Goal: Transaction & Acquisition: Purchase product/service

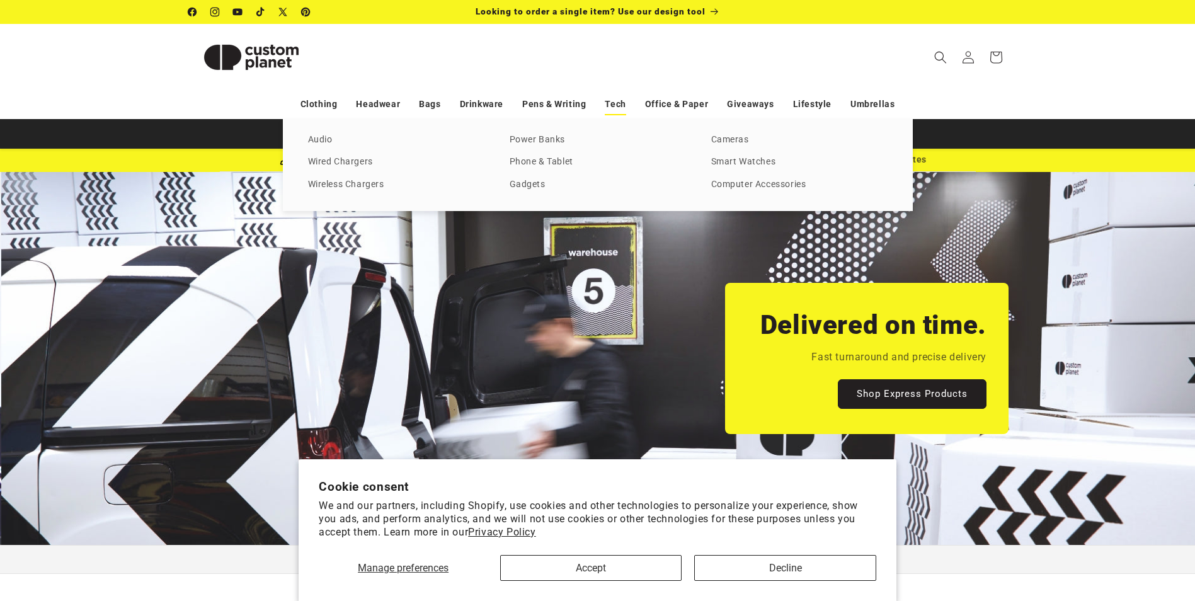
scroll to position [0, 1195]
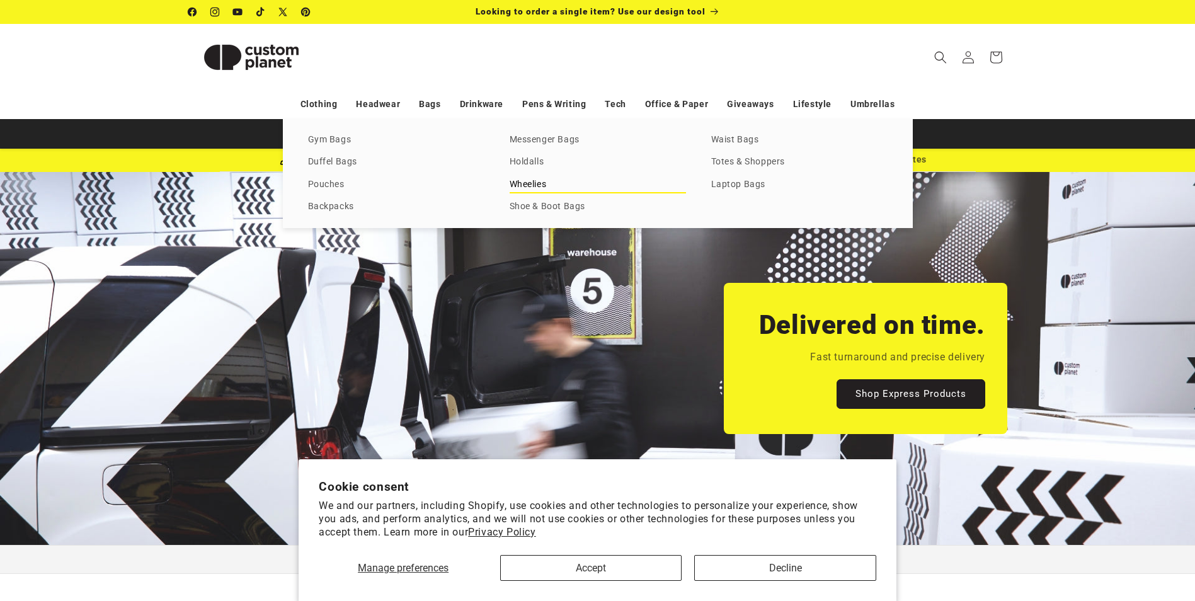
click at [528, 184] on link "Wheelies" at bounding box center [598, 184] width 176 height 17
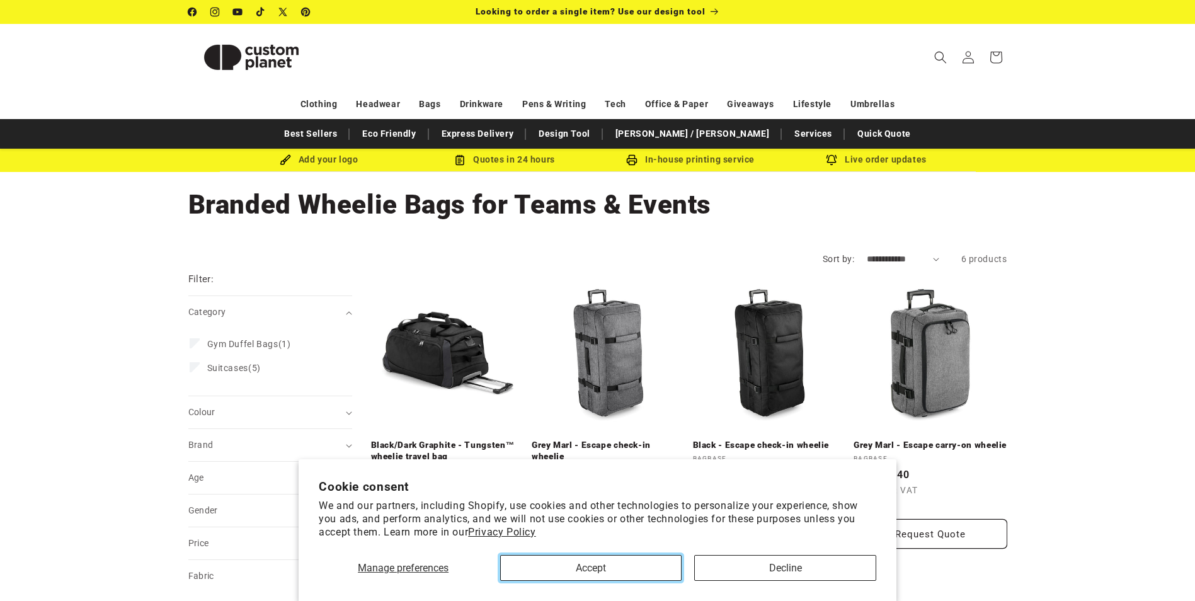
click at [628, 563] on button "Accept" at bounding box center [590, 568] width 181 height 26
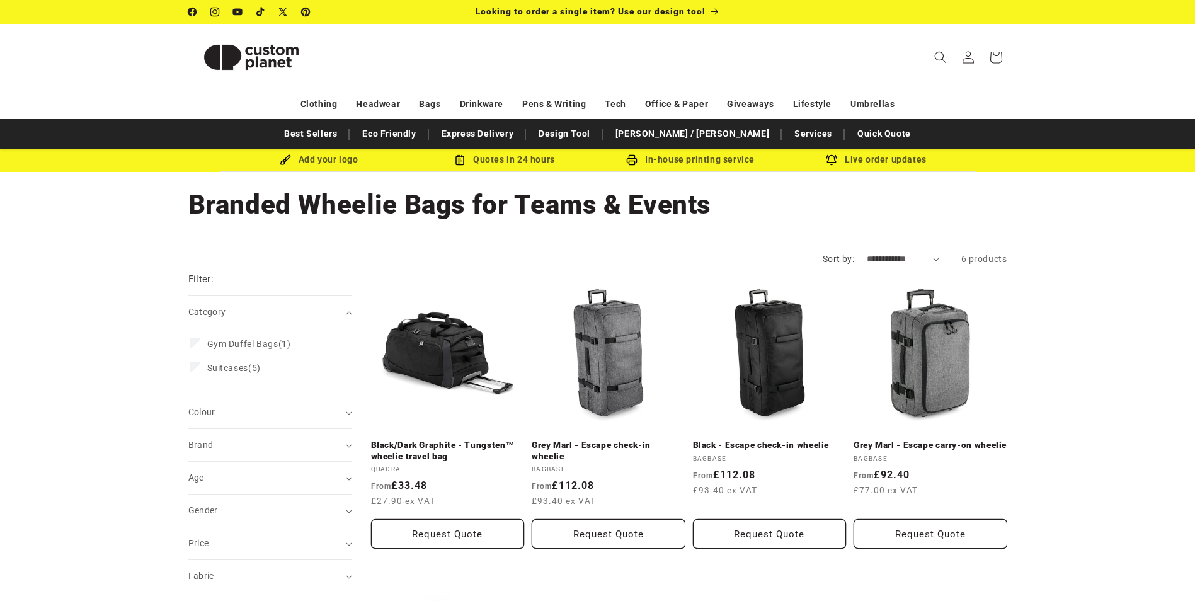
drag, startPoint x: 1181, startPoint y: 282, endPoint x: 1182, endPoint y: 303, distance: 21.5
click at [1182, 303] on div "**********" at bounding box center [597, 548] width 1195 height 622
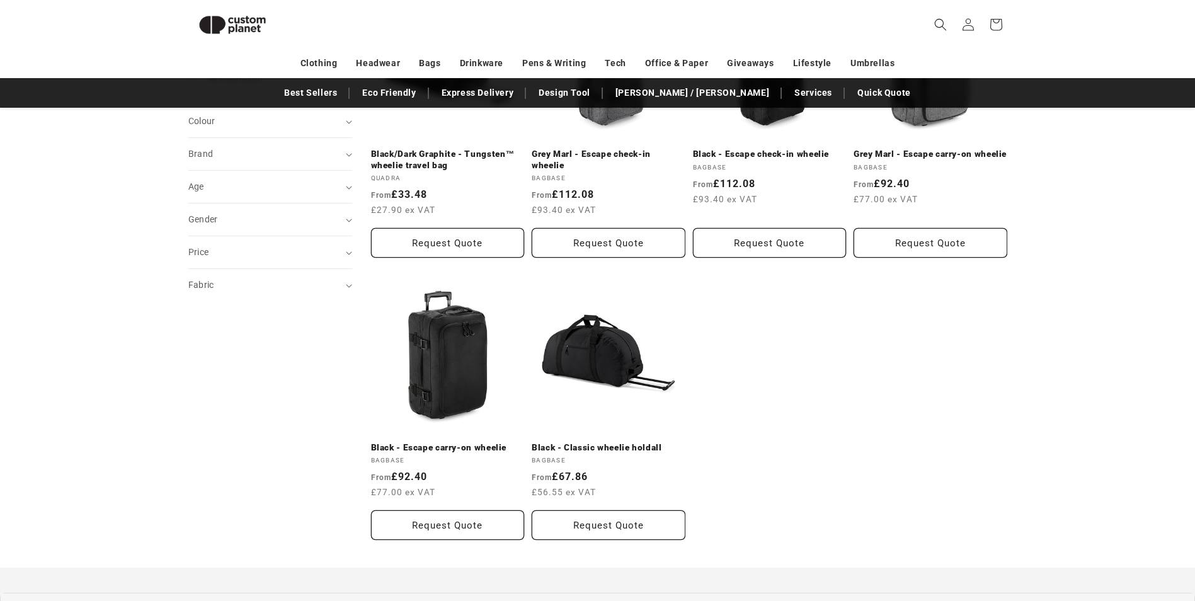
scroll to position [277, 0]
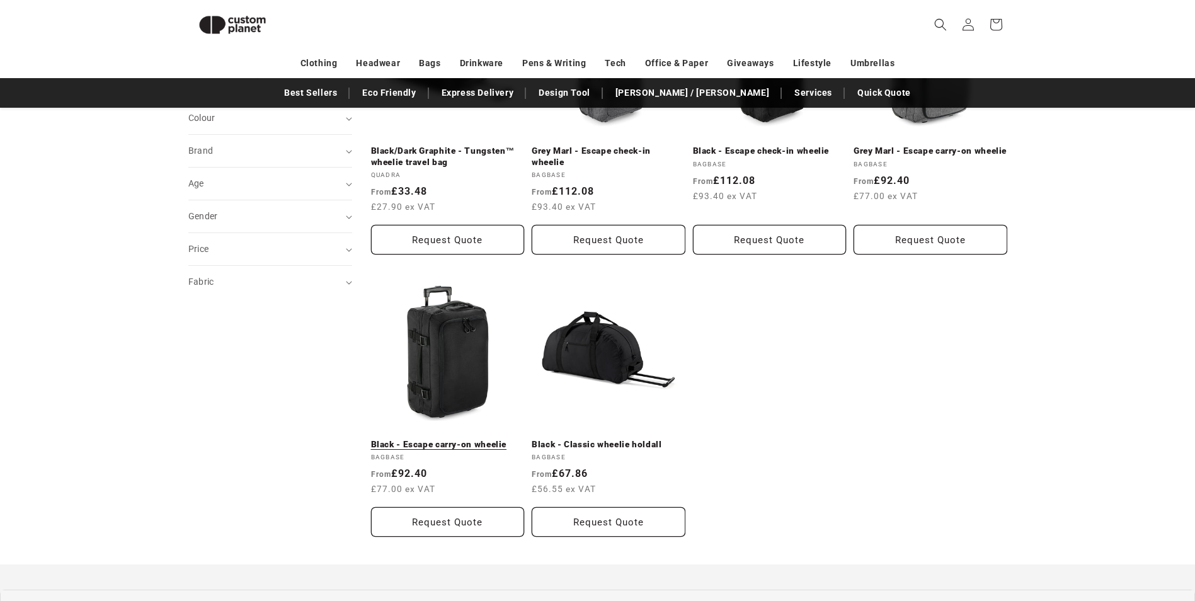
click at [490, 439] on link "Black - Escape carry-on wheelie" at bounding box center [448, 444] width 154 height 11
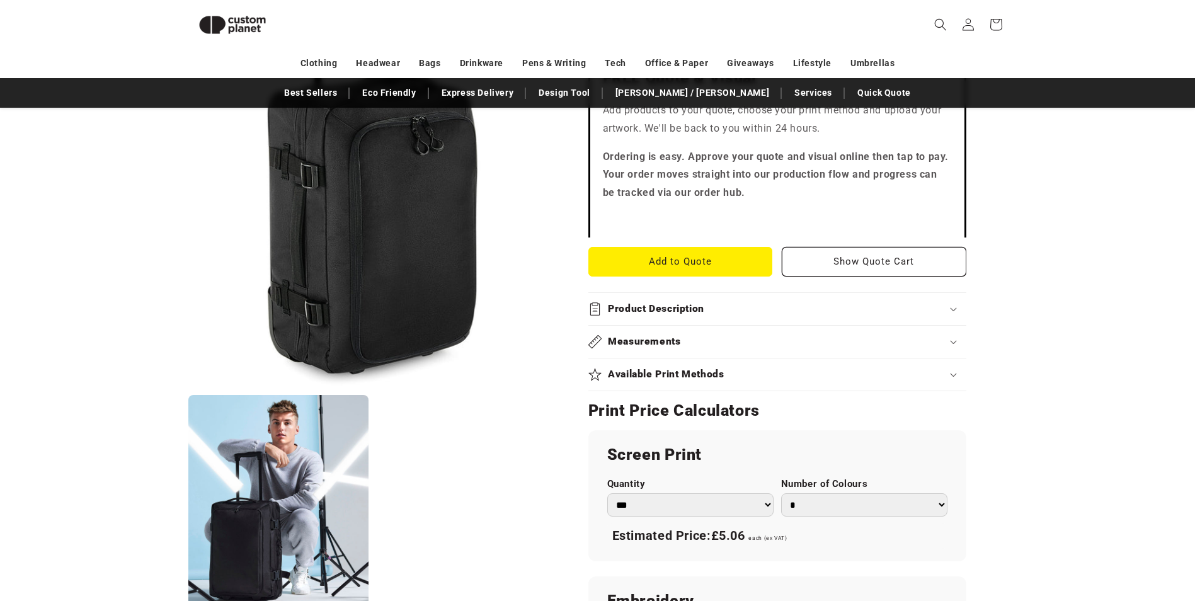
scroll to position [404, 0]
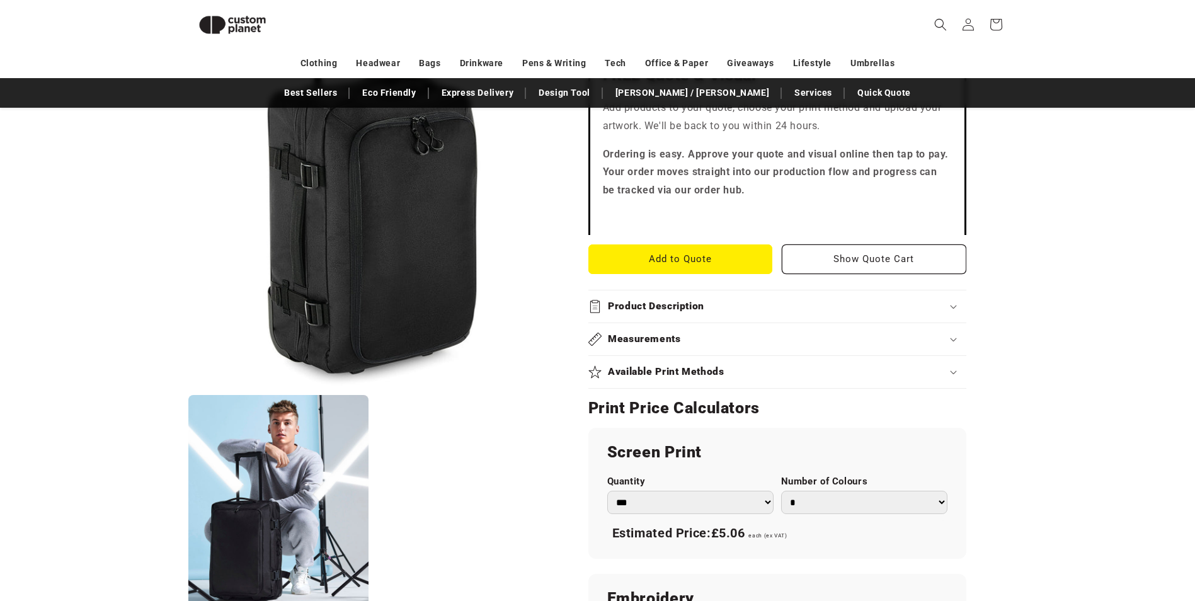
click at [930, 307] on div "Product Description" at bounding box center [777, 306] width 378 height 13
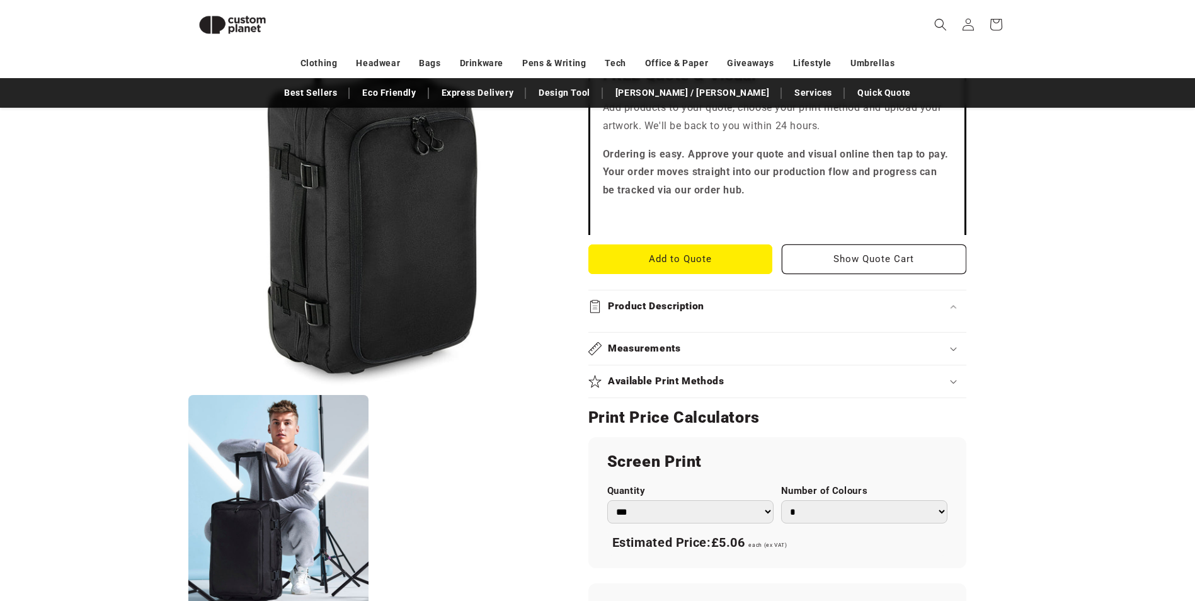
click at [944, 314] on summary "Product Description" at bounding box center [777, 306] width 378 height 32
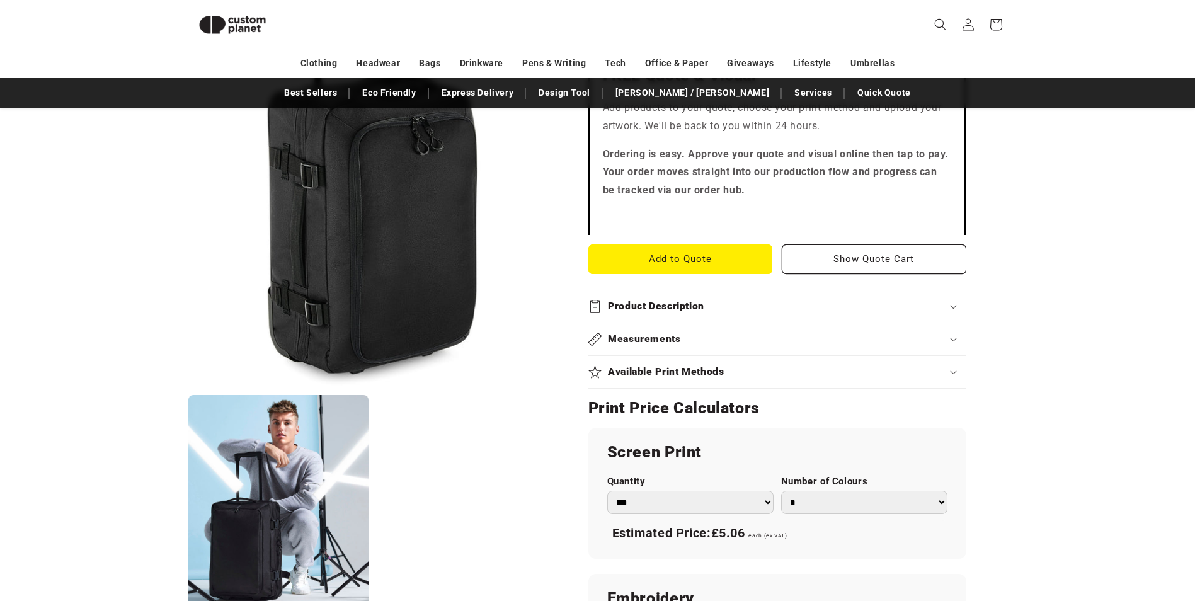
click at [944, 314] on summary "Product Description" at bounding box center [777, 306] width 378 height 32
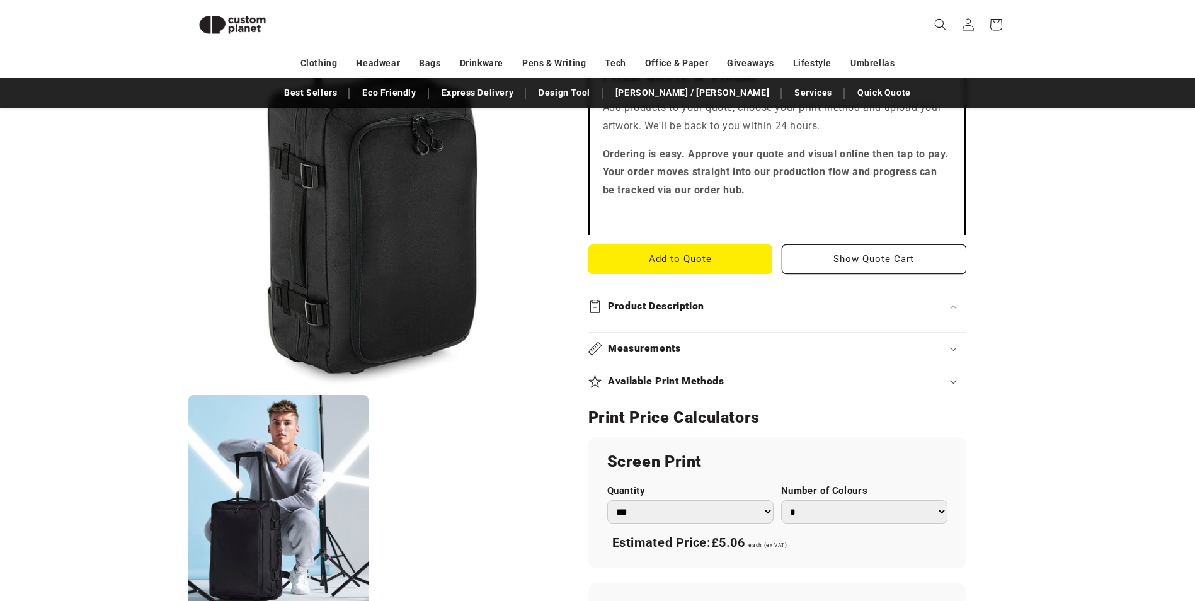
click at [942, 346] on div "Measurements" at bounding box center [777, 348] width 378 height 13
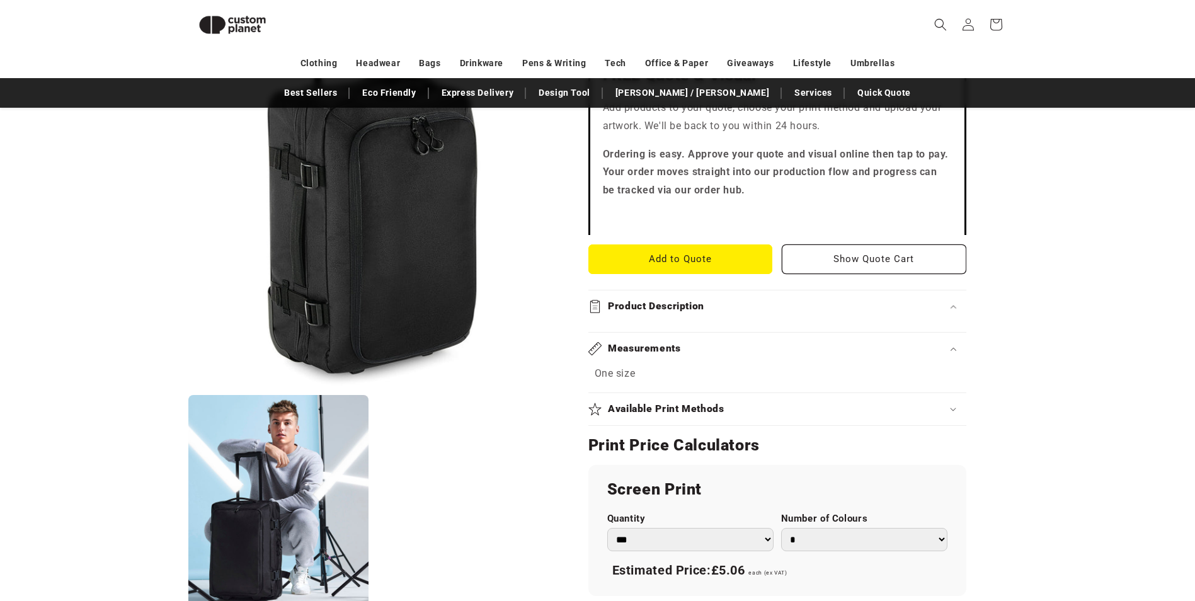
click at [942, 389] on div "Measurements One size" at bounding box center [777, 363] width 378 height 60
click at [953, 402] on div "Available Print Methods" at bounding box center [777, 408] width 378 height 13
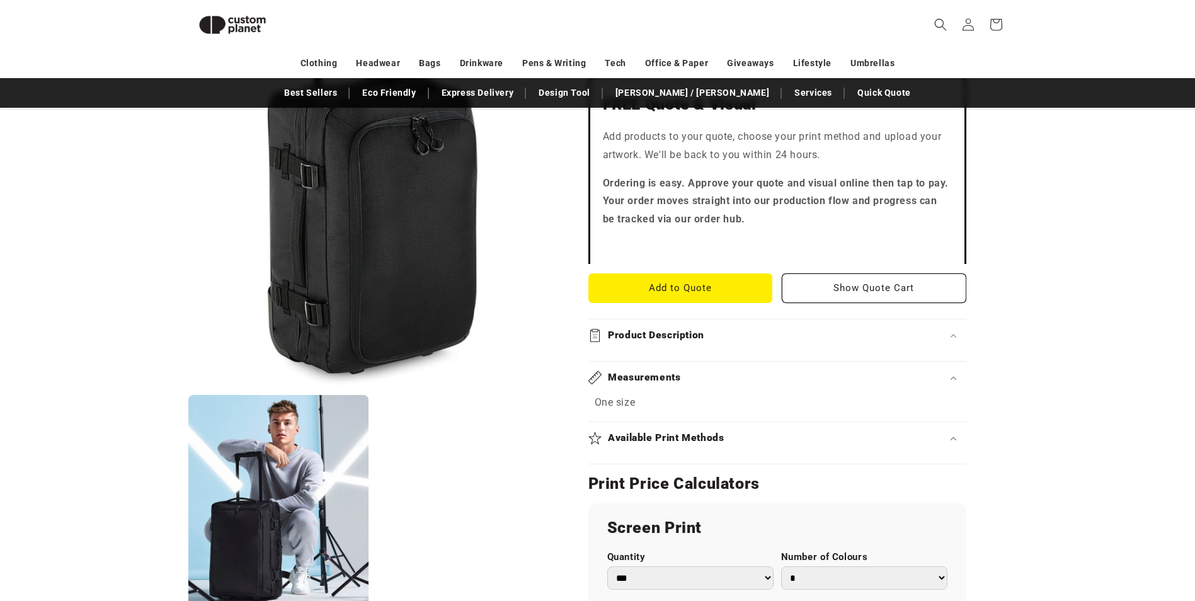
scroll to position [365, 0]
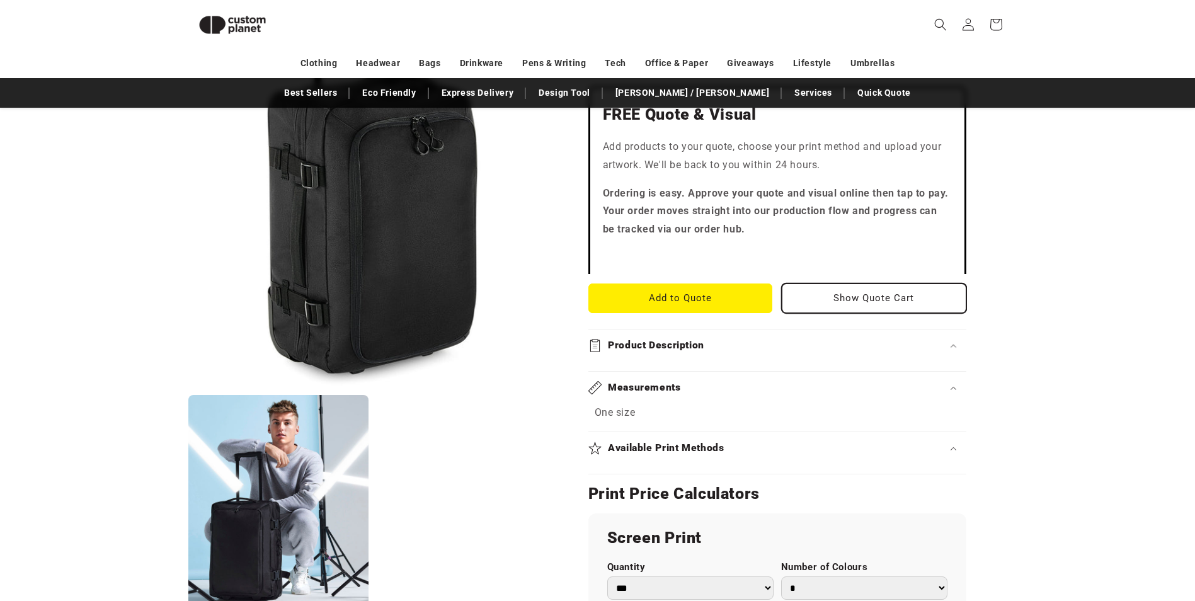
click at [846, 295] on button "Show Quote Cart" at bounding box center [874, 298] width 185 height 30
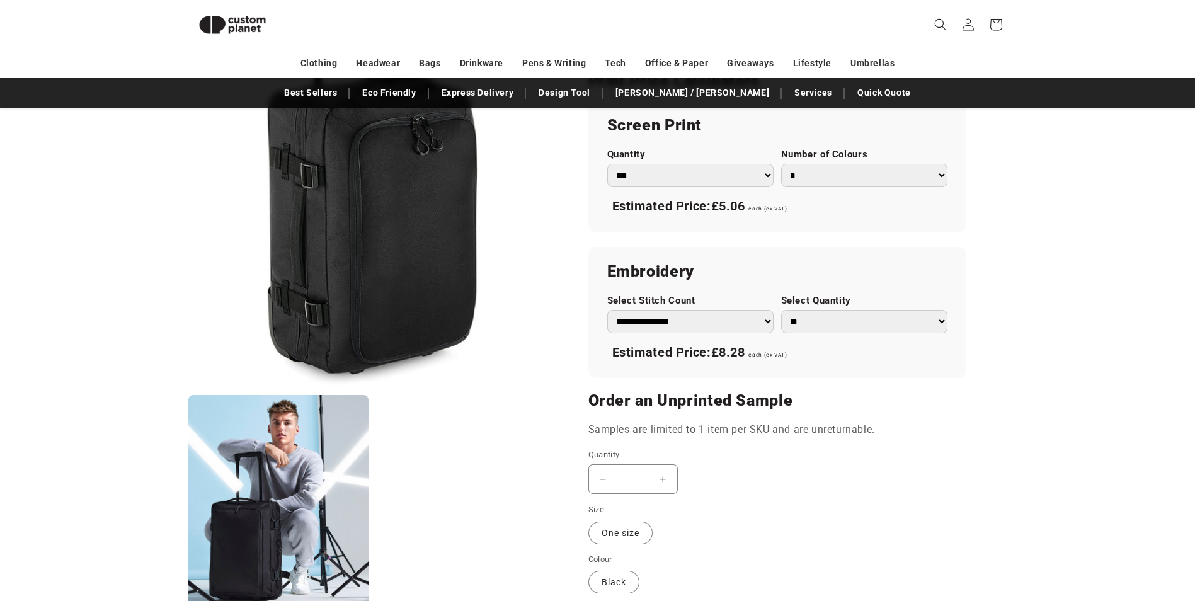
scroll to position [780, 0]
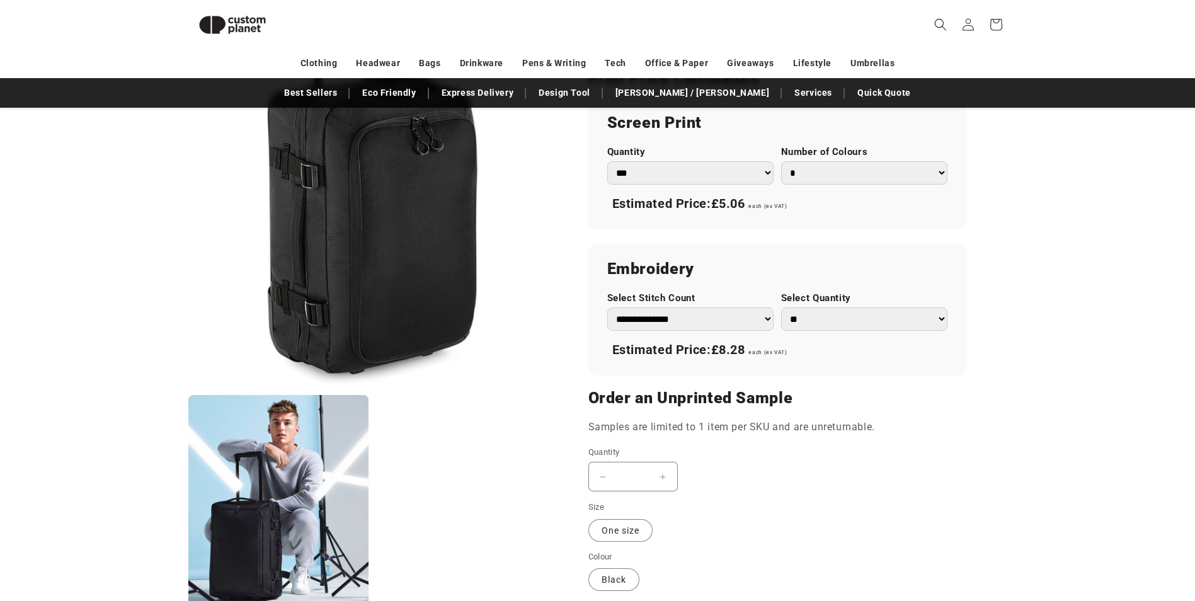
click at [754, 177] on select "*** *** *** **** **** **** ***** *****" at bounding box center [690, 172] width 166 height 23
click at [944, 266] on h2 "Embroidery" at bounding box center [777, 269] width 340 height 20
drag, startPoint x: 1164, startPoint y: 306, endPoint x: 1168, endPoint y: 312, distance: 7.7
click at [1168, 312] on product-info "Skip to product information Open media 1 in modal Open media 2 in modal NaN / o…" at bounding box center [597, 40] width 1195 height 1330
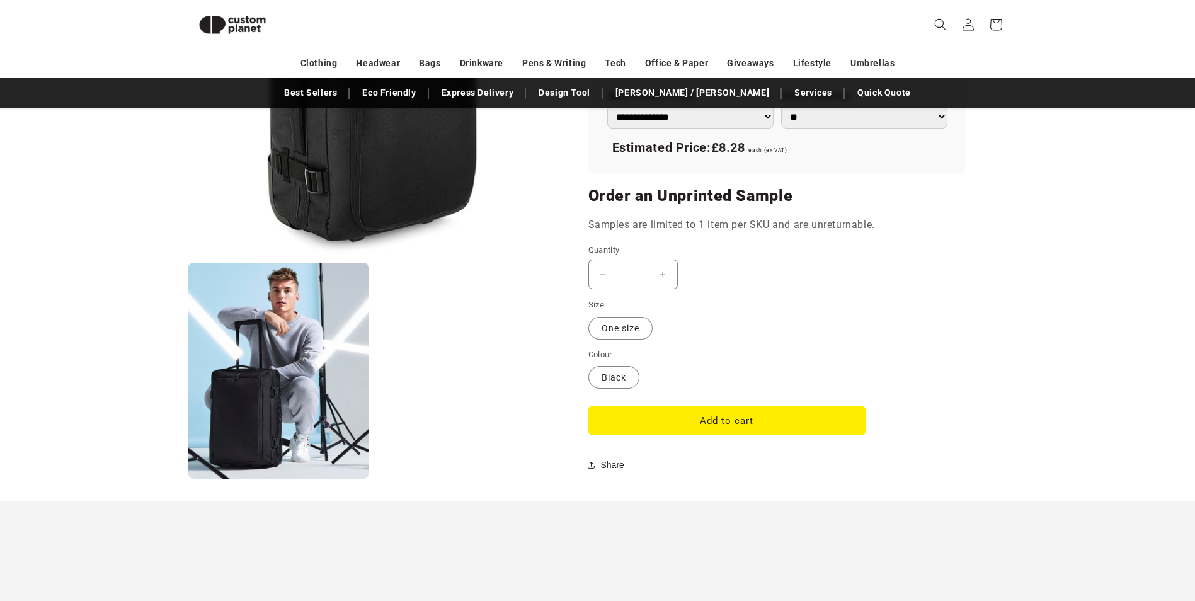
scroll to position [874, 0]
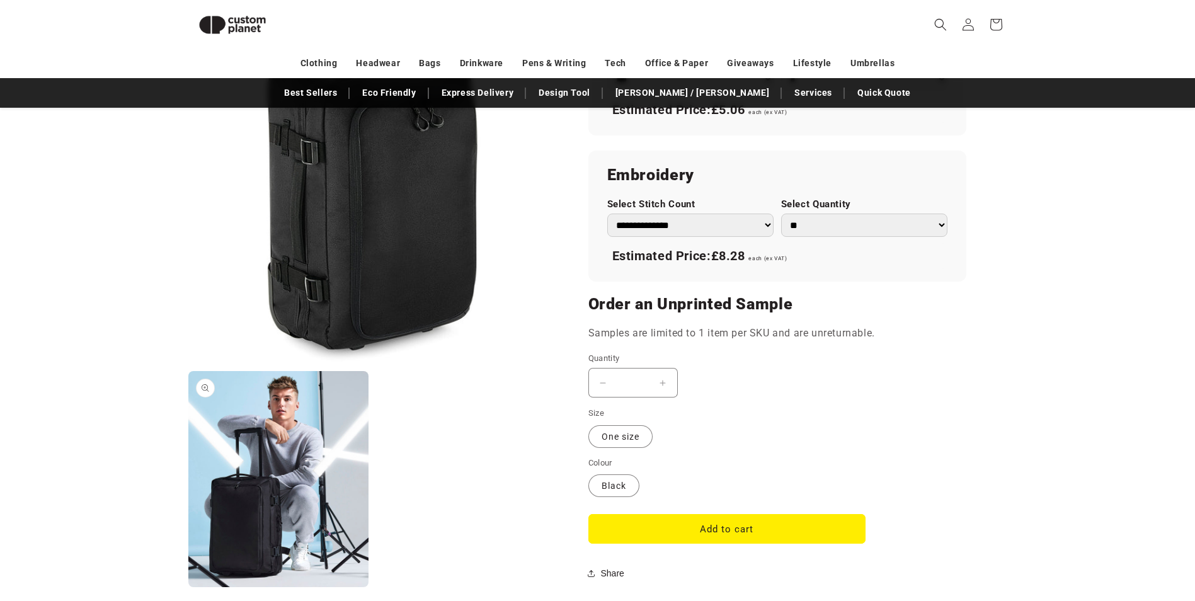
click at [188, 587] on button "Open media 2 in modal" at bounding box center [188, 587] width 0 height 0
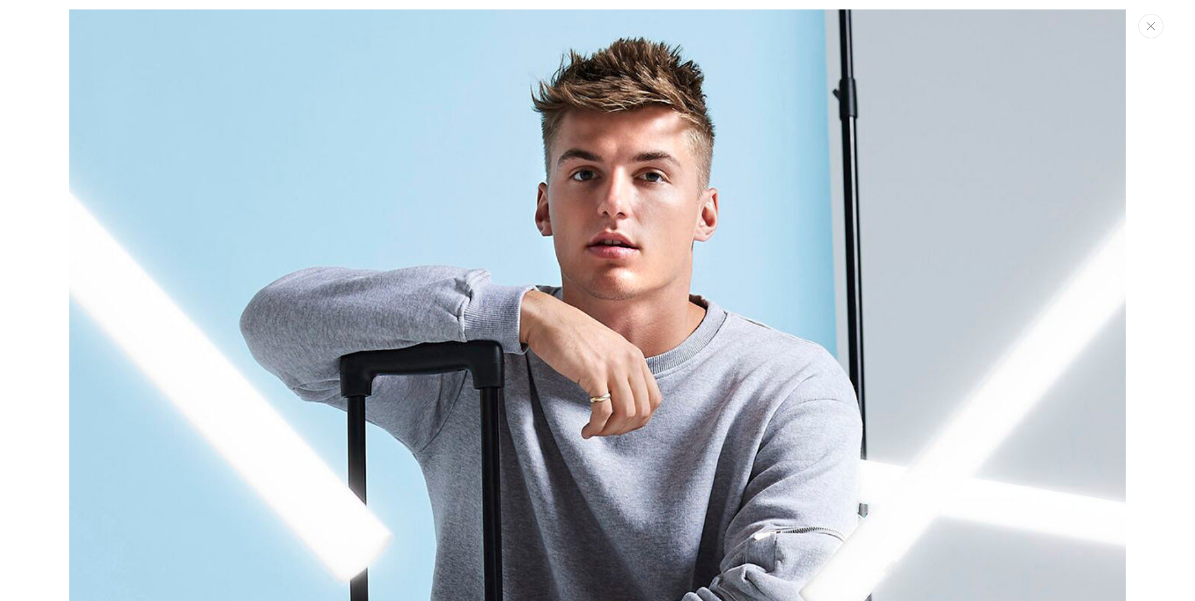
click at [1151, 28] on icon "Close" at bounding box center [1150, 26] width 9 height 8
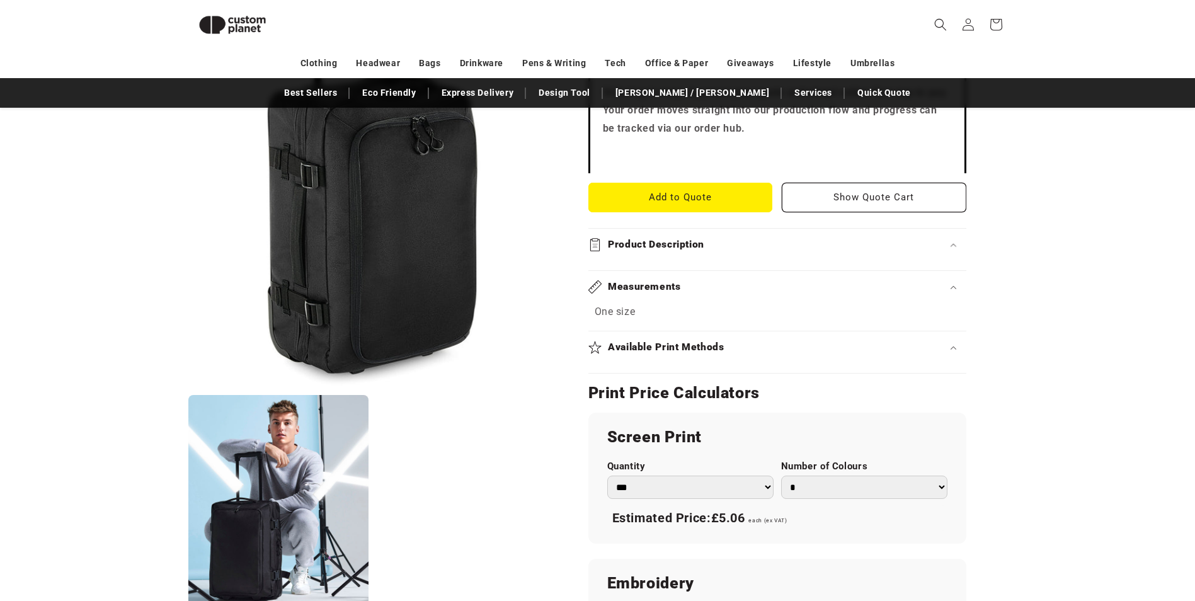
scroll to position [487, 0]
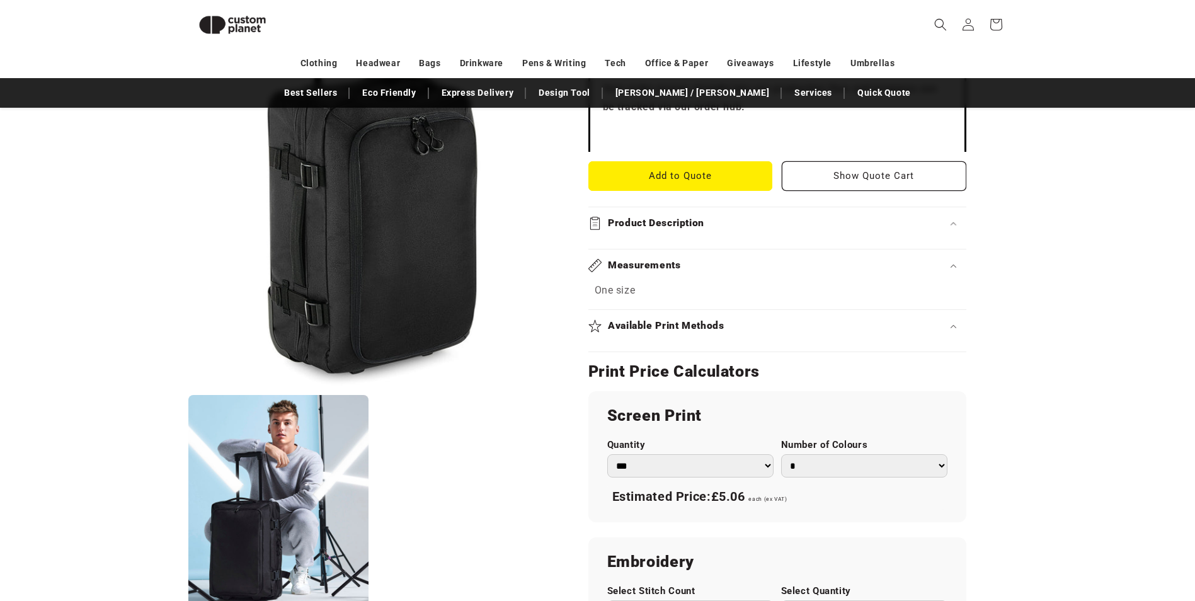
click at [774, 322] on div "Available Print Methods" at bounding box center [777, 325] width 378 height 13
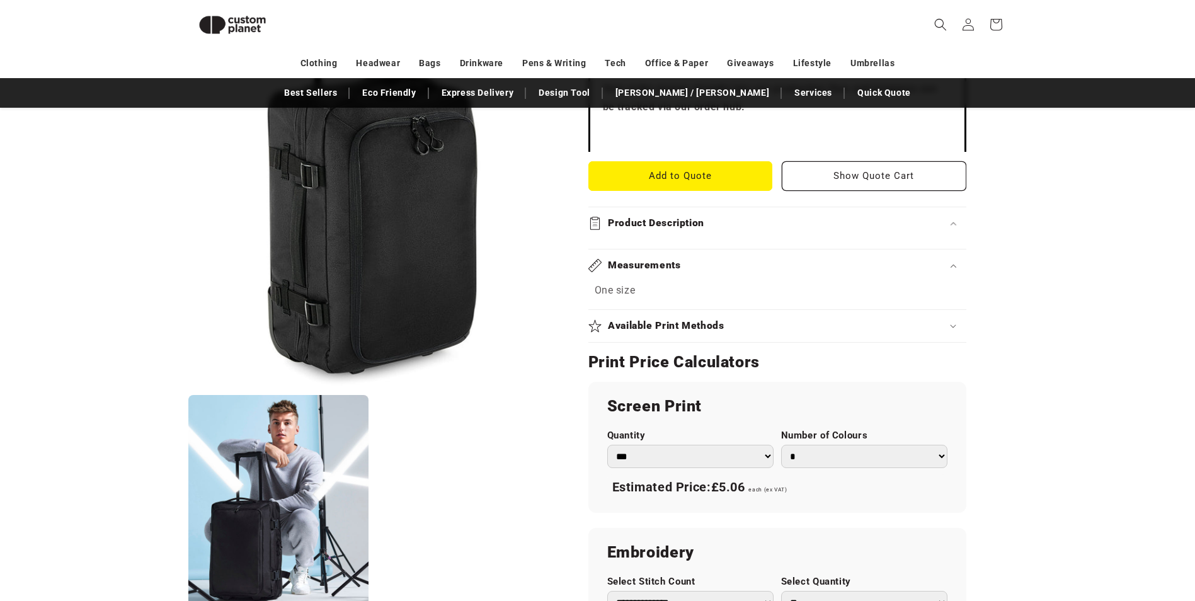
click at [775, 322] on div "Available Print Methods" at bounding box center [777, 325] width 378 height 13
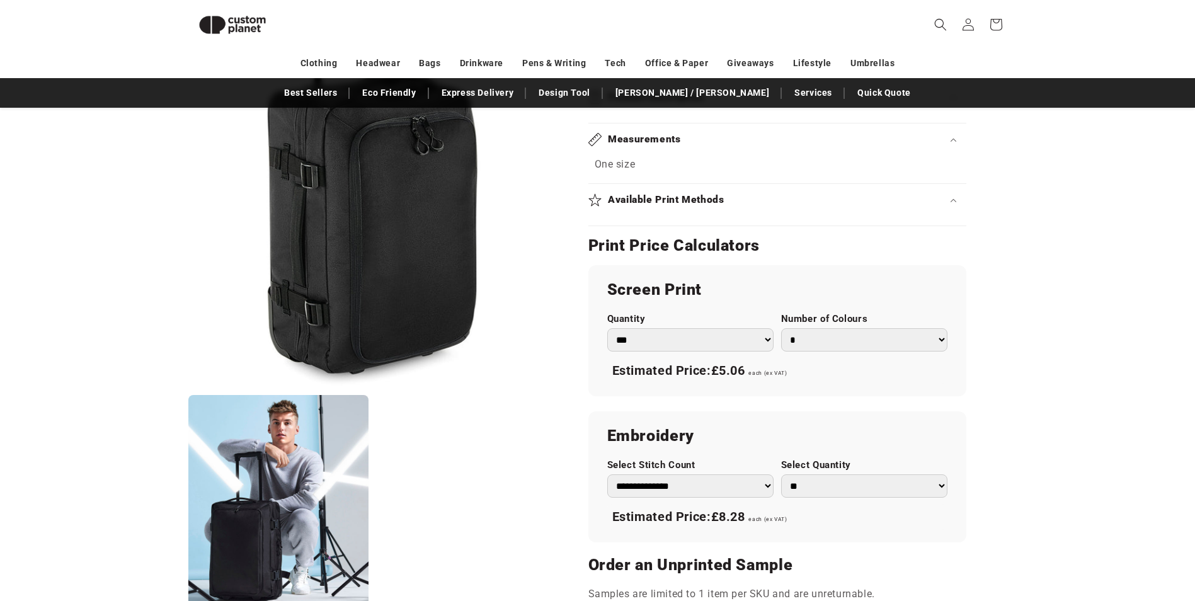
click at [852, 331] on select "* * * * * * *" at bounding box center [864, 339] width 166 height 23
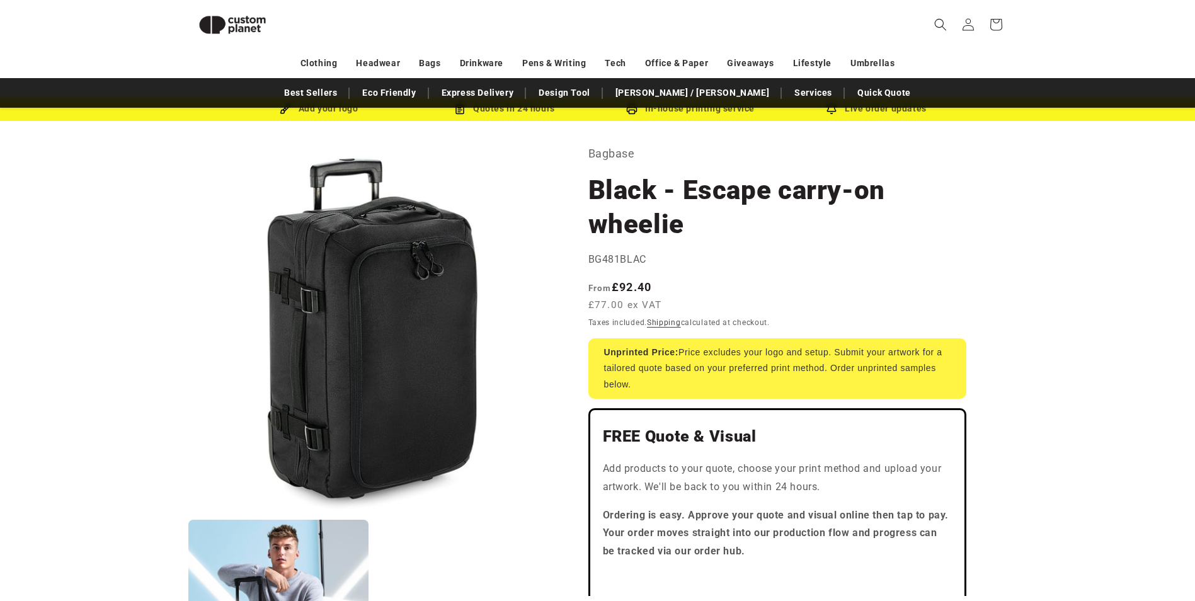
scroll to position [0, 0]
